Goal: Information Seeking & Learning: Learn about a topic

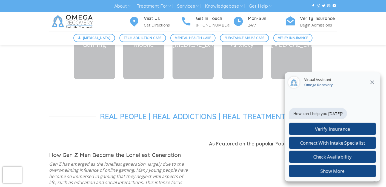
scroll to position [274, 0]
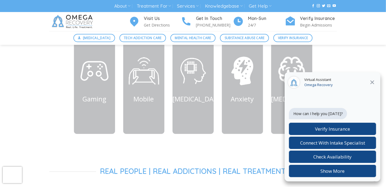
click at [372, 80] on icon at bounding box center [372, 82] width 7 height 7
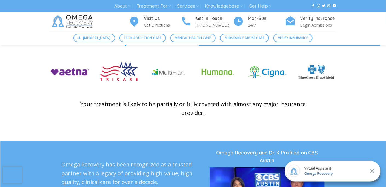
scroll to position [1177, 0]
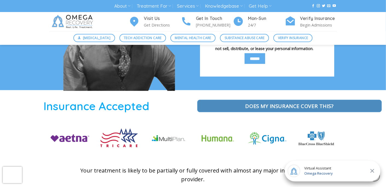
click at [236, 100] on link "Does my Insurance cover this?" at bounding box center [289, 106] width 185 height 13
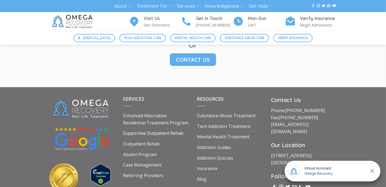
scroll to position [821, 0]
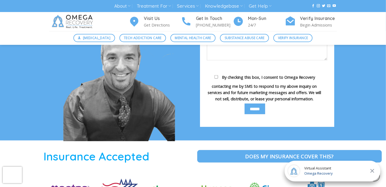
scroll to position [1067, 0]
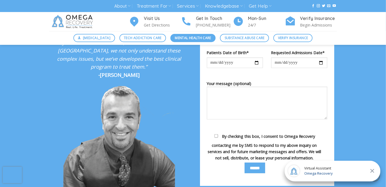
click at [187, 39] on span "Mental Health Care" at bounding box center [193, 37] width 36 height 5
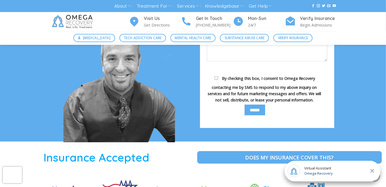
scroll to position [1025, 0]
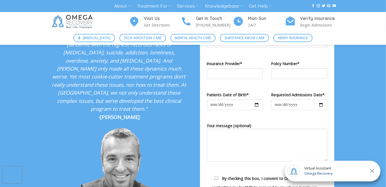
click at [375, 172] on icon at bounding box center [372, 171] width 7 height 7
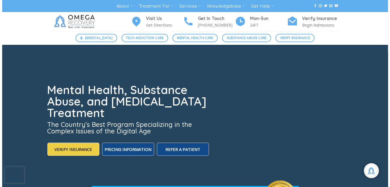
scroll to position [0, 0]
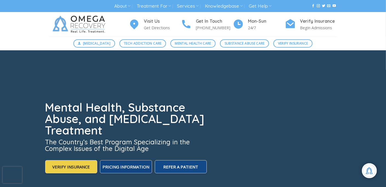
click at [139, 166] on span "Pricing Information" at bounding box center [125, 166] width 47 height 5
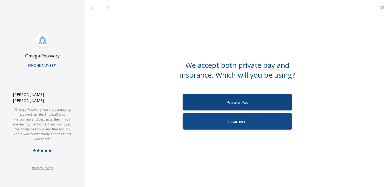
click at [225, 105] on label "Private Pay" at bounding box center [237, 102] width 109 height 16
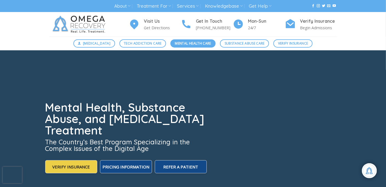
click at [204, 46] on span "Mental Health Care" at bounding box center [193, 43] width 36 height 5
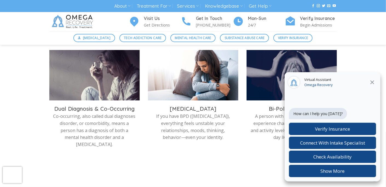
scroll to position [301, 0]
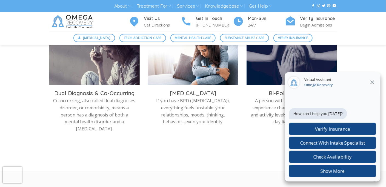
click at [372, 82] on icon at bounding box center [372, 82] width 7 height 7
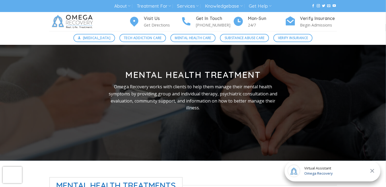
scroll to position [0, 0]
